Goal: Submit feedback/report problem

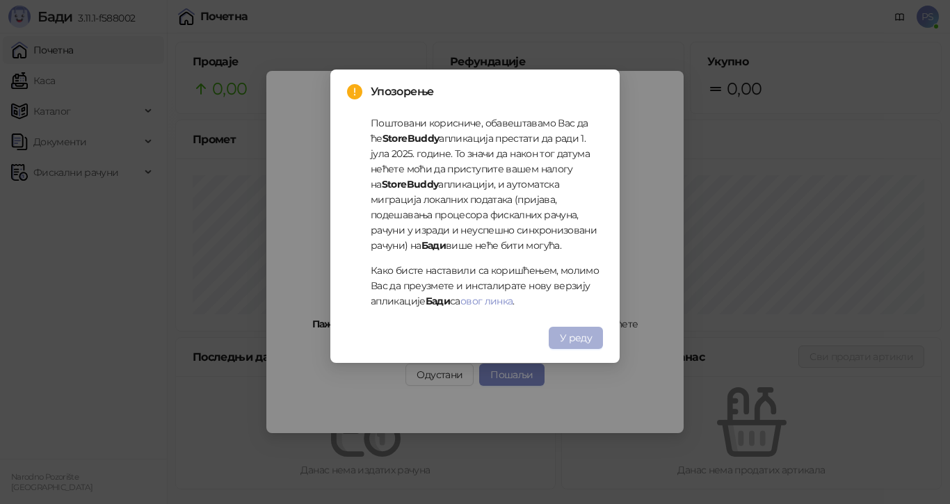
click at [577, 333] on span "У реду" at bounding box center [576, 338] width 32 height 13
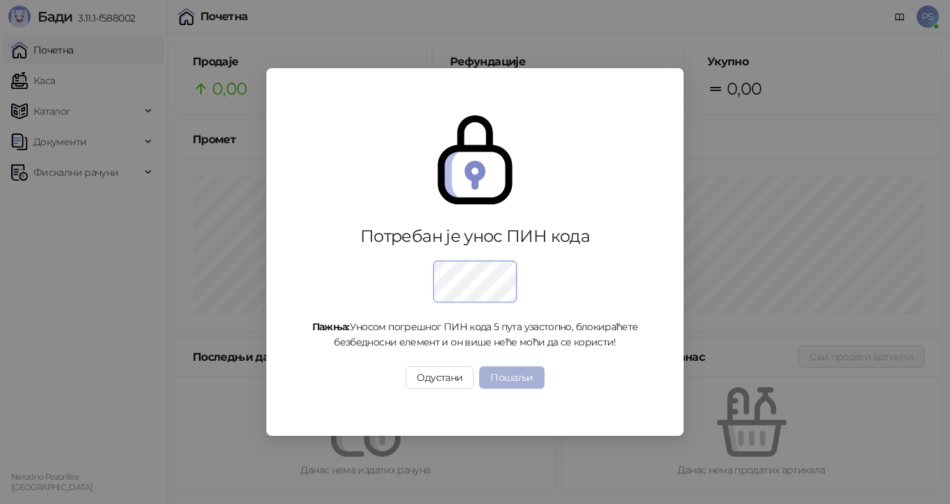
click at [505, 376] on button "Пошаљи" at bounding box center [511, 378] width 65 height 22
click at [524, 282] on div at bounding box center [474, 278] width 339 height 50
click at [524, 371] on button "Пошаљи" at bounding box center [511, 378] width 65 height 22
